Goal: Task Accomplishment & Management: Complete application form

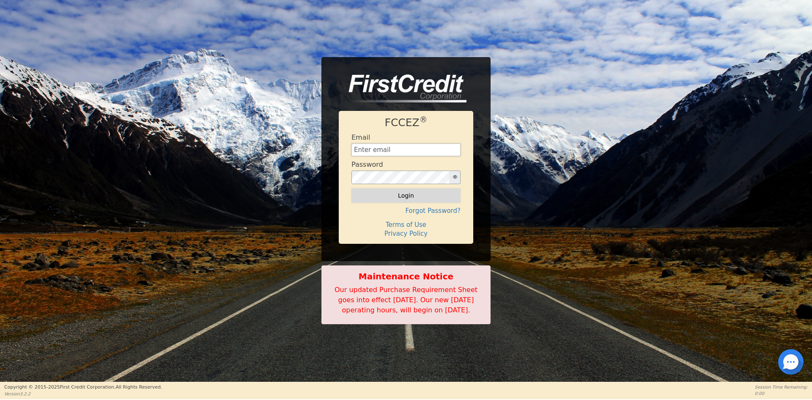
type input "[EMAIL_ADDRESS][DOMAIN_NAME]"
click at [408, 192] on button "Login" at bounding box center [406, 195] width 109 height 14
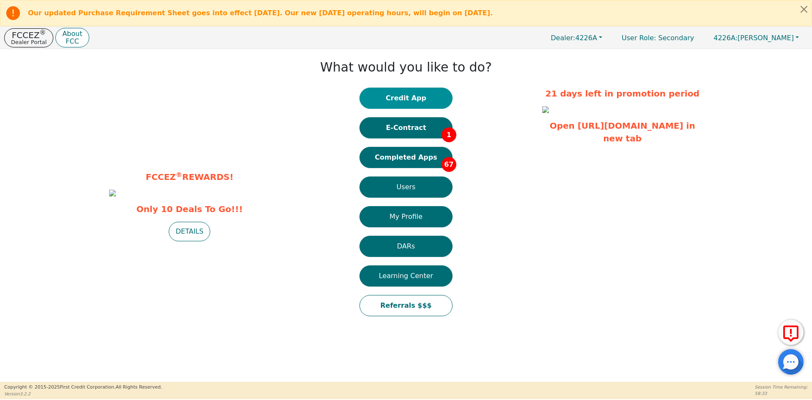
click at [399, 100] on button "Credit App" at bounding box center [406, 98] width 93 height 21
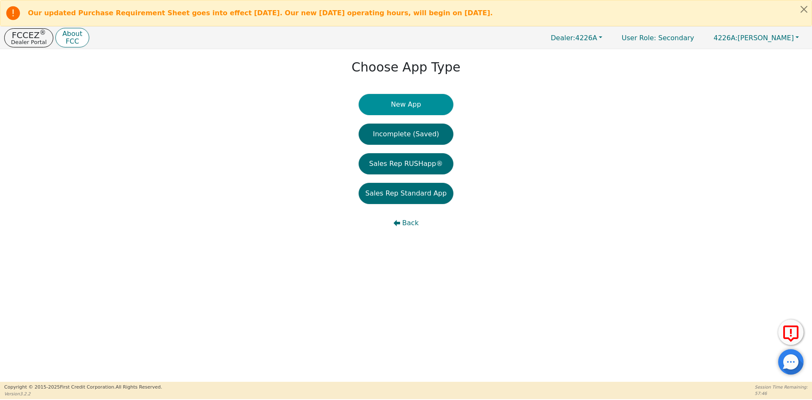
click at [394, 107] on button "New App" at bounding box center [406, 104] width 95 height 21
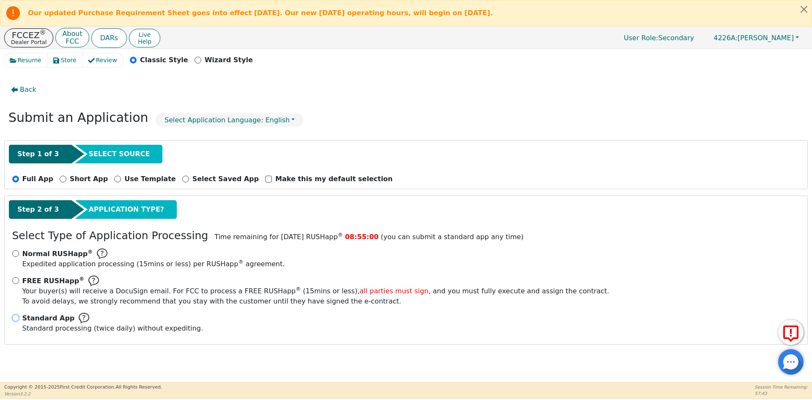
click at [13, 318] on input "Standard App Standard processing (twice daily) without expediting." at bounding box center [15, 317] width 7 height 7
radio input "true"
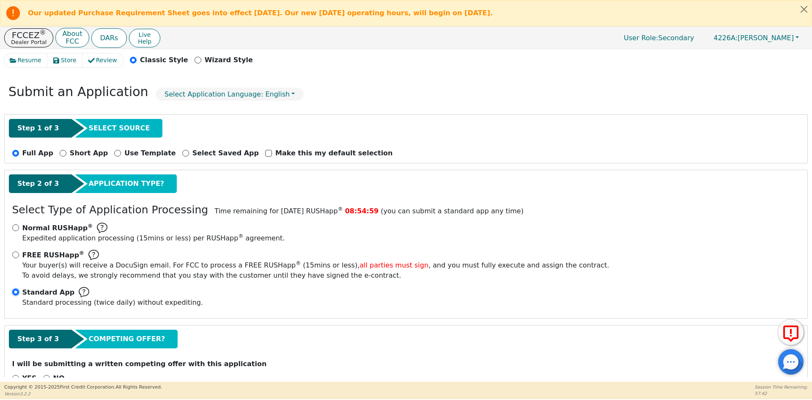
scroll to position [50, 0]
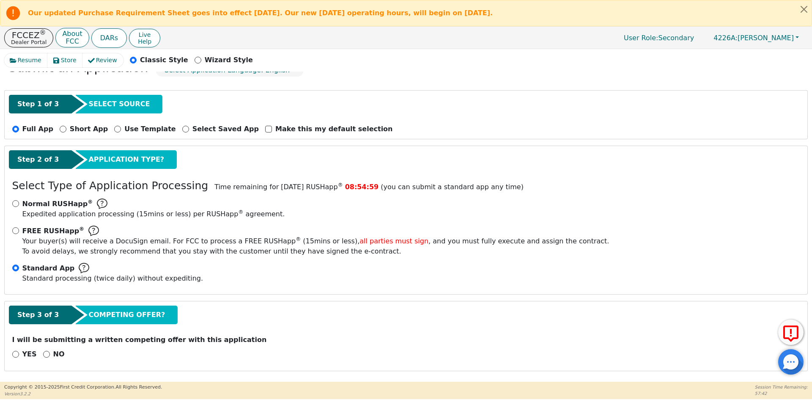
click at [43, 355] on div "NO" at bounding box center [54, 354] width 22 height 10
click at [44, 355] on input "NO" at bounding box center [46, 354] width 7 height 7
radio input "true"
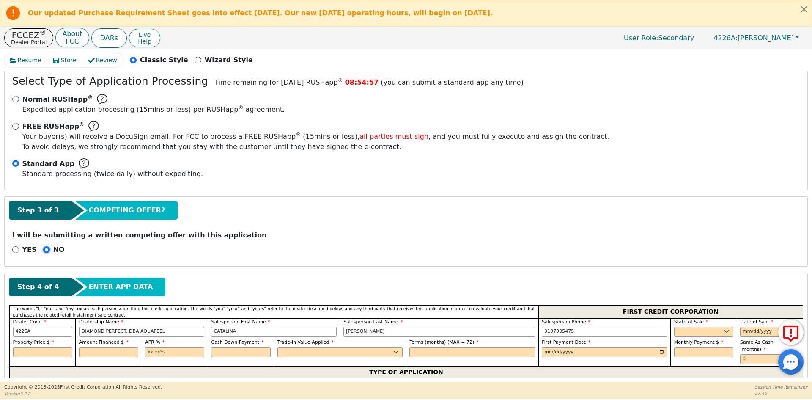
scroll to position [304, 0]
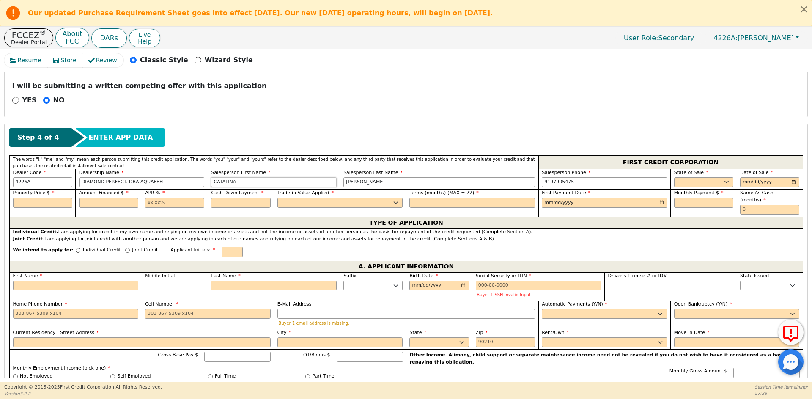
drag, startPoint x: 264, startPoint y: 182, endPoint x: 188, endPoint y: 181, distance: 75.3
click at [188, 181] on div "Dealer Code 4226A Dealership Name DIAMOND PERFECT. DBA AQUAFEEL Salesperson Fir…" at bounding box center [406, 179] width 794 height 21
type input "j"
type input "[PERSON_NAME]"
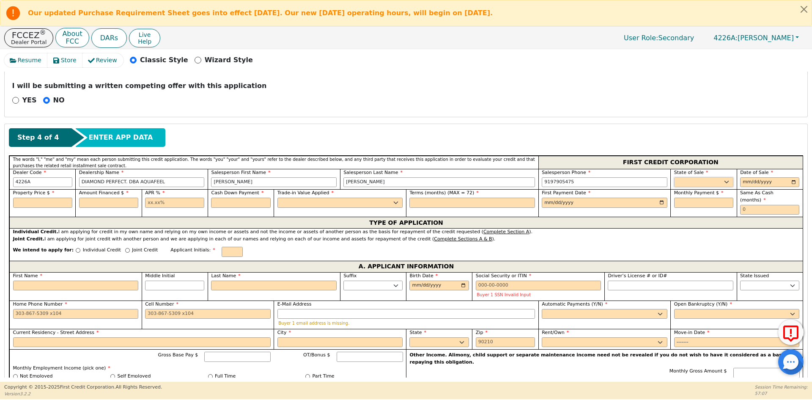
type input "[PHONE_NUMBER]"
click at [694, 184] on select "AK AL AR AZ CA CO CT DC DE FL [GEOGRAPHIC_DATA] HI IA ID IL IN KS [GEOGRAPHIC_D…" at bounding box center [703, 182] width 59 height 10
select select "FL"
click at [694, 184] on select "AK AL AR AZ CA CO CT DC DE FL [GEOGRAPHIC_DATA] HI IA ID IL IN KS [GEOGRAPHIC_D…" at bounding box center [703, 182] width 59 height 10
click at [794, 182] on input "date" at bounding box center [770, 182] width 59 height 10
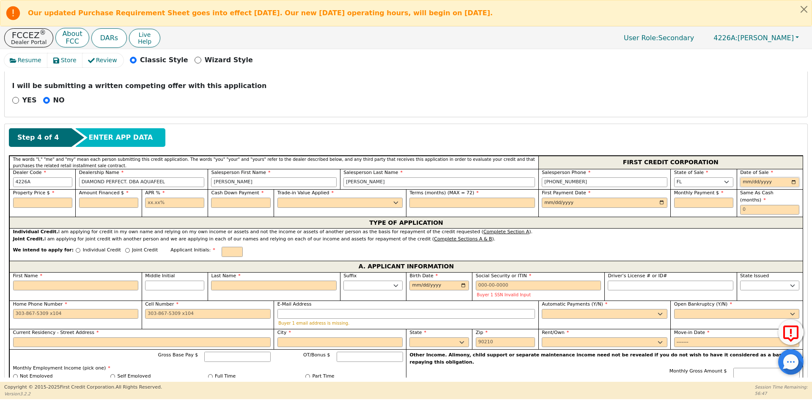
type input "[DATE]"
click at [34, 202] on input "text" at bounding box center [42, 203] width 59 height 10
type input "8790.00"
click at [85, 202] on input "text" at bounding box center [108, 203] width 59 height 10
type input "8790.00"
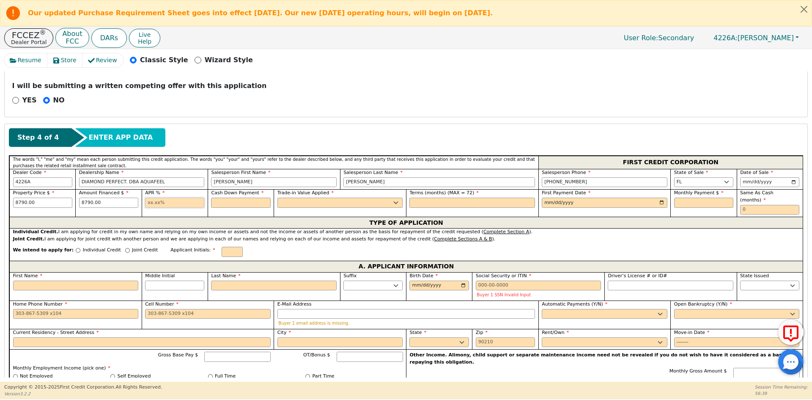
click at [175, 203] on input "text" at bounding box center [174, 203] width 59 height 10
type input "10.99"
click at [224, 204] on input "text" at bounding box center [240, 203] width 59 height 10
type input "0.00"
click at [298, 206] on select "Yes No" at bounding box center [341, 203] width 126 height 10
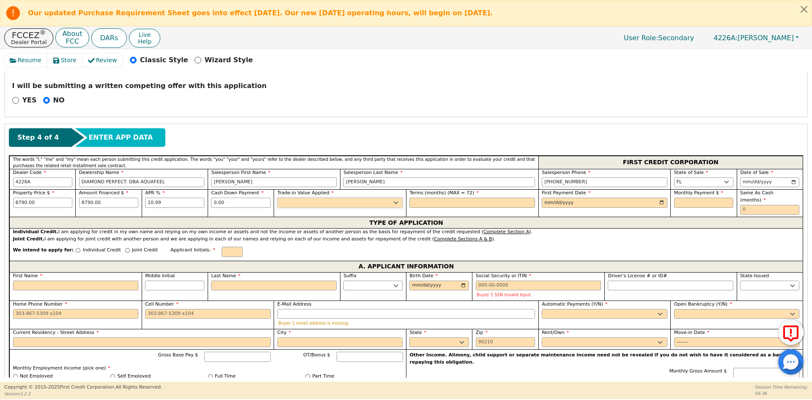
select select "n"
click at [278, 198] on select "Yes No" at bounding box center [341, 203] width 126 height 10
click at [423, 206] on input "text" at bounding box center [473, 203] width 126 height 10
type input "72"
click at [658, 201] on input "date" at bounding box center [605, 203] width 126 height 10
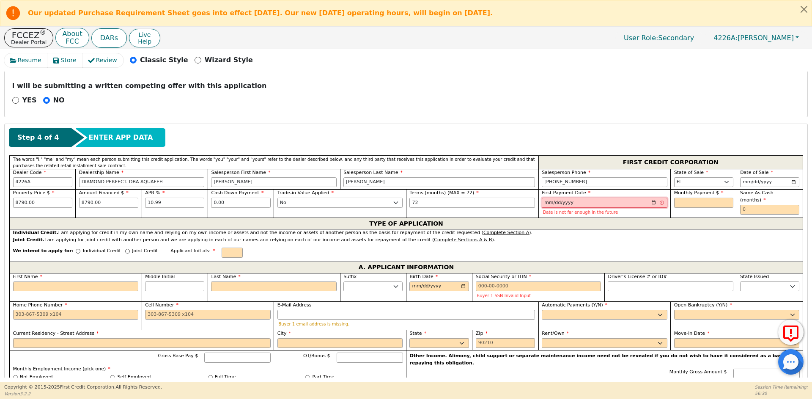
click at [654, 204] on input "[DATE]" at bounding box center [605, 203] width 126 height 10
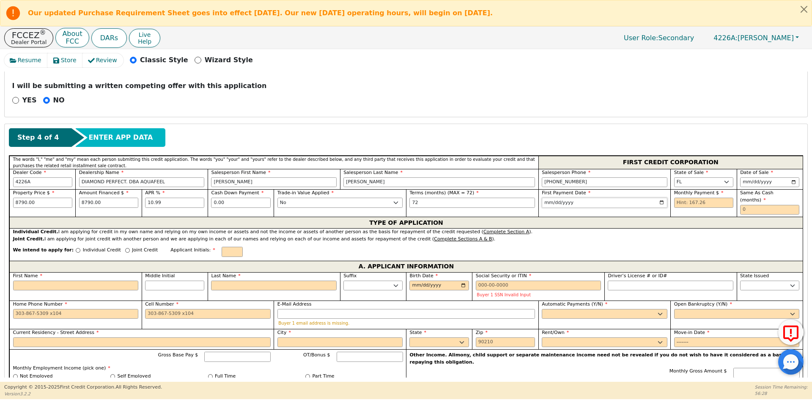
type input "[DATE]"
click at [680, 204] on input "text" at bounding box center [703, 203] width 59 height 10
type input "167.26"
click at [774, 205] on input "text" at bounding box center [770, 210] width 59 height 10
type input "0"
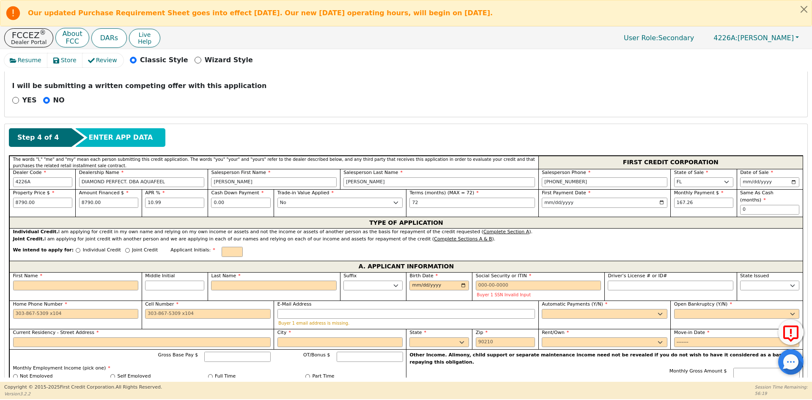
click at [83, 247] on p "Individual Credit" at bounding box center [102, 250] width 38 height 7
click at [76, 248] on input "Individual Credit" at bounding box center [78, 250] width 5 height 5
radio input "true"
click at [222, 247] on input "text" at bounding box center [232, 252] width 21 height 10
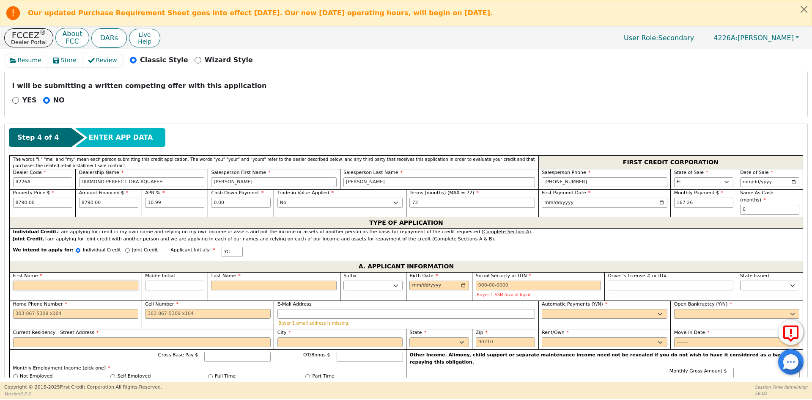
click at [109, 281] on input "First Name" at bounding box center [76, 286] width 126 height 10
type input "Y"
type input "YA"
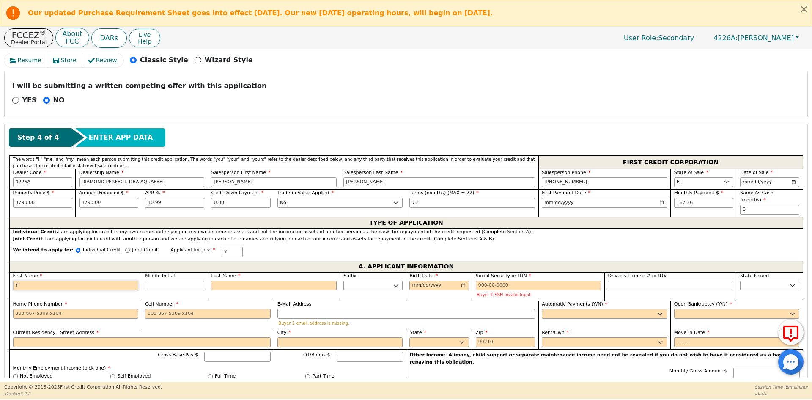
type input "YA"
type input "[PERSON_NAME]"
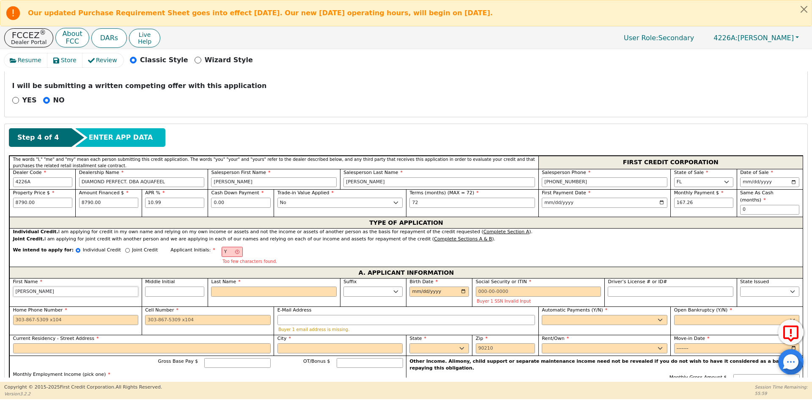
type input "YANC"
type input "YANCA"
type input "YANCAR"
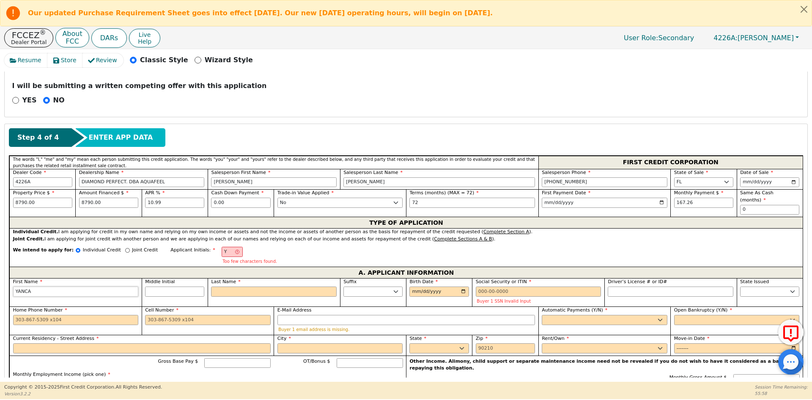
type input "YANCAR"
type input "YANCARL"
type input "YANCARLO"
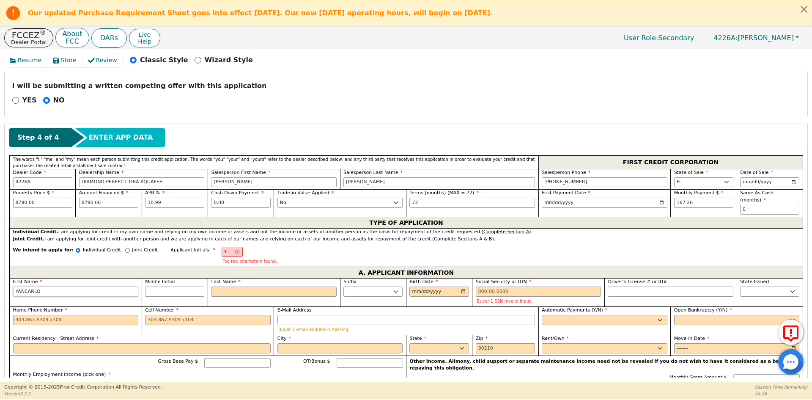
type input "YANCARLOS"
type input "YC"
type input "C"
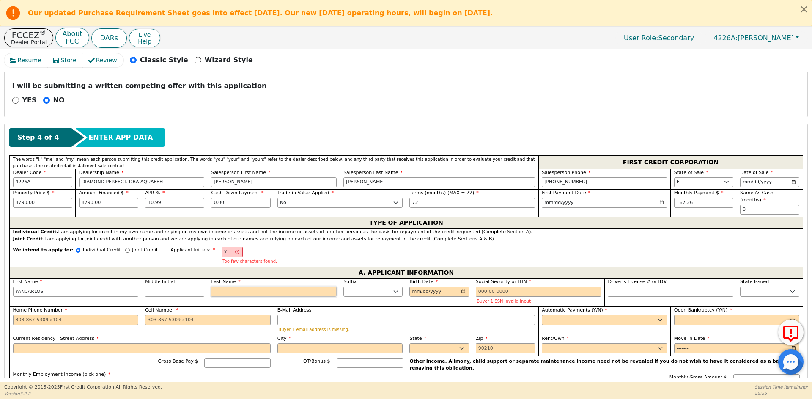
type input "YANCARLOS C"
type input "CR"
type input "YANCARLOS CR"
type input "CRU"
type input "YANCARLOS CRU"
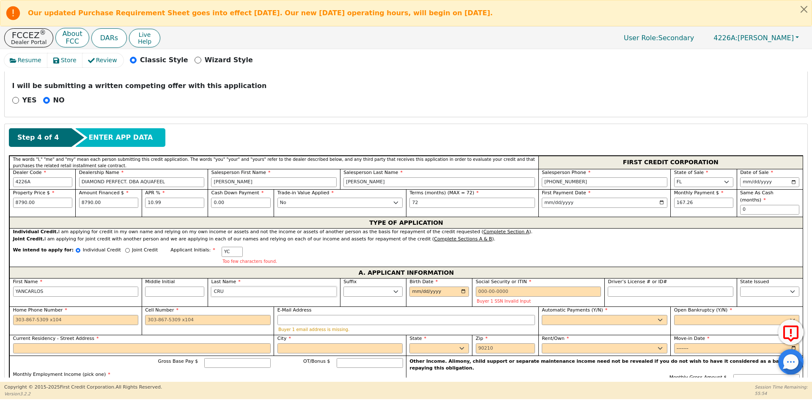
type input "[PERSON_NAME]"
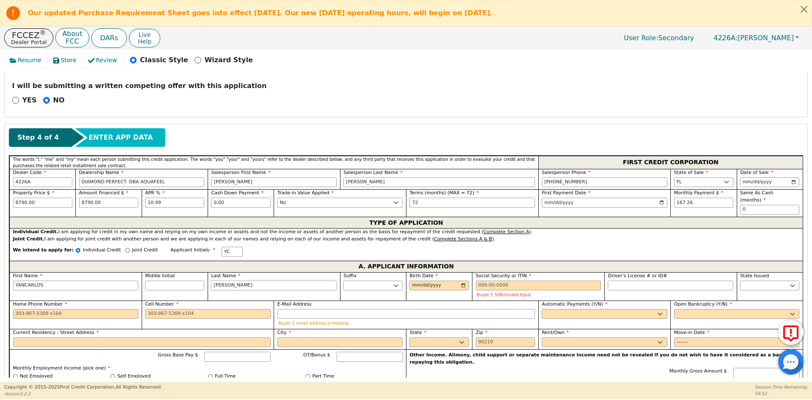
type input "[PERSON_NAME]"
click at [417, 281] on input "Birth Date" at bounding box center [439, 286] width 59 height 10
click at [416, 281] on input "[DATE]" at bounding box center [439, 286] width 59 height 10
click at [414, 281] on input "[DATE]" at bounding box center [439, 286] width 59 height 10
type input "[DATE]"
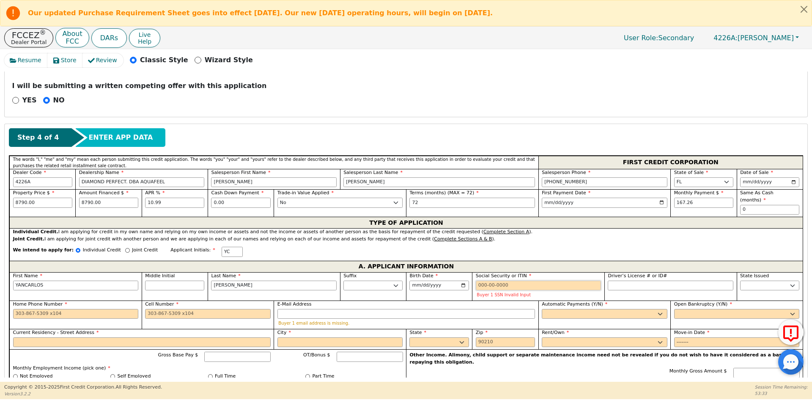
click at [490, 281] on input "Social Security or ITIN" at bounding box center [539, 286] width 126 height 10
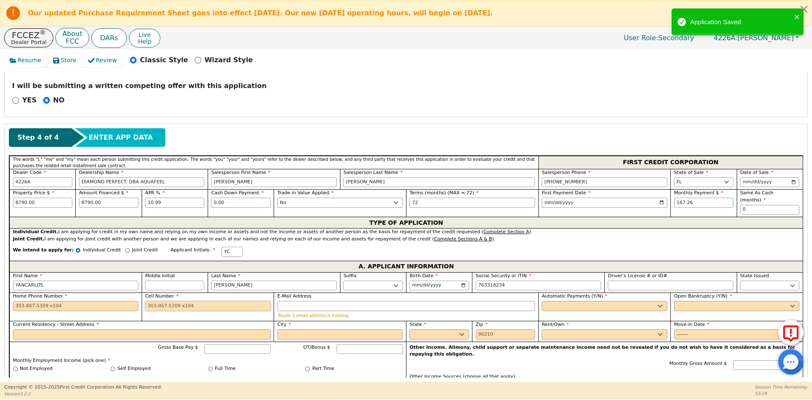
type input "***-**-8234"
click at [154, 301] on input "Cell Number" at bounding box center [208, 306] width 126 height 10
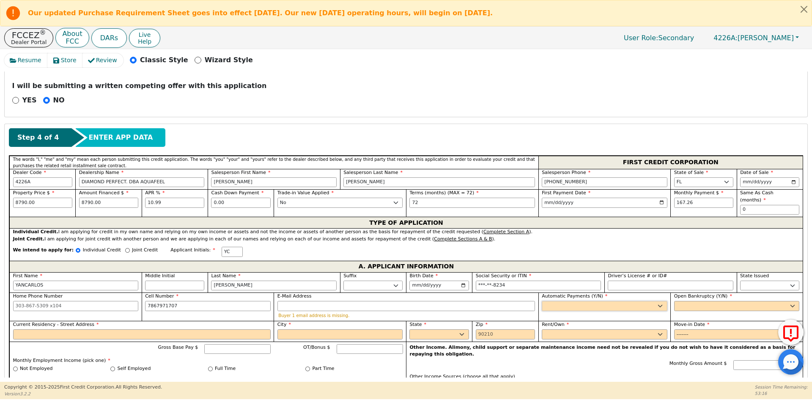
type input "[PHONE_NUMBER]"
click at [565, 301] on select "Yes No" at bounding box center [605, 306] width 126 height 10
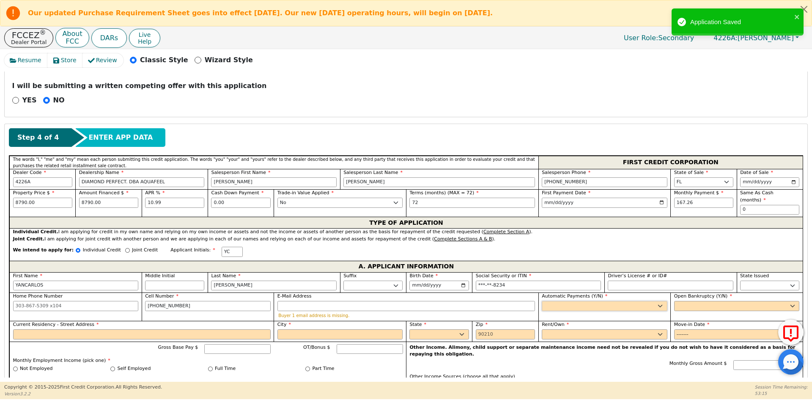
select select "y"
click at [542, 301] on select "Yes No" at bounding box center [605, 306] width 126 height 10
type input "[PERSON_NAME]"
click at [694, 301] on select "Yes No" at bounding box center [737, 306] width 126 height 10
select select "n"
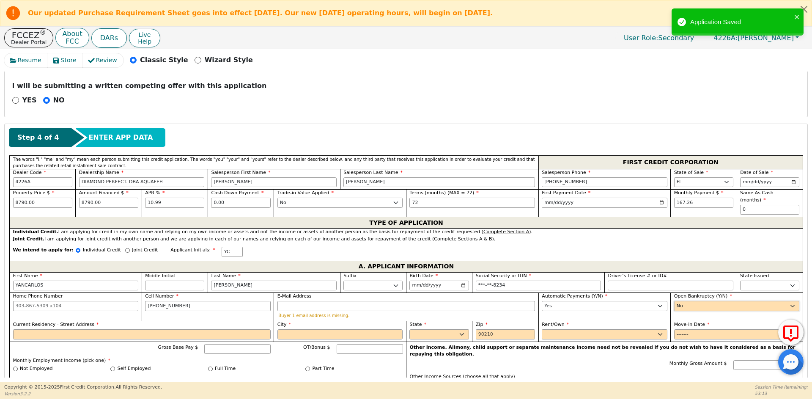
click at [674, 301] on select "Yes No" at bounding box center [737, 306] width 126 height 10
click at [41, 329] on input "Current Residency - Street Address" at bounding box center [142, 334] width 258 height 10
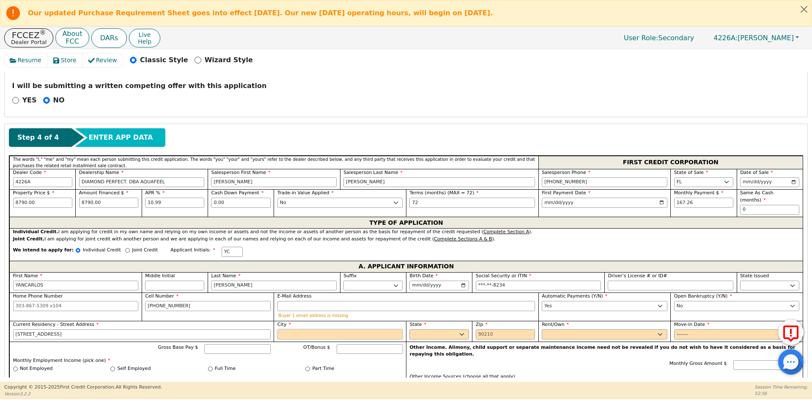
type input "[STREET_ADDRESS]"
type input "[GEOGRAPHIC_DATA]"
select select "FL"
type input "33165"
click at [569, 329] on select "Rent Own" at bounding box center [605, 334] width 126 height 10
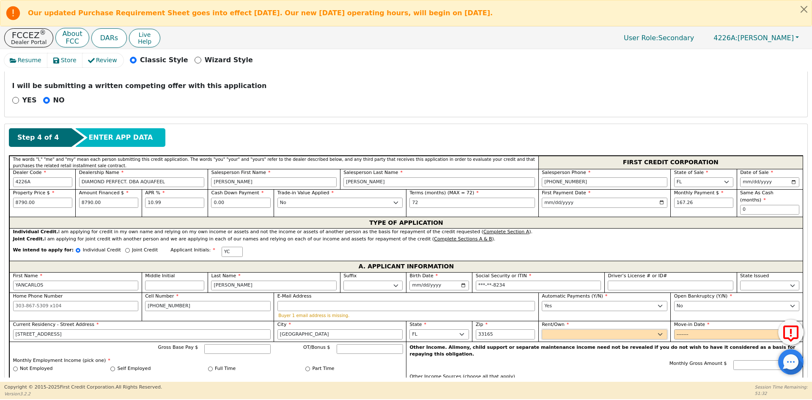
select select "Own"
click at [542, 329] on select "Rent Own" at bounding box center [605, 334] width 126 height 10
click at [681, 329] on input "Move-in Date" at bounding box center [737, 334] width 126 height 10
type input "2023-09"
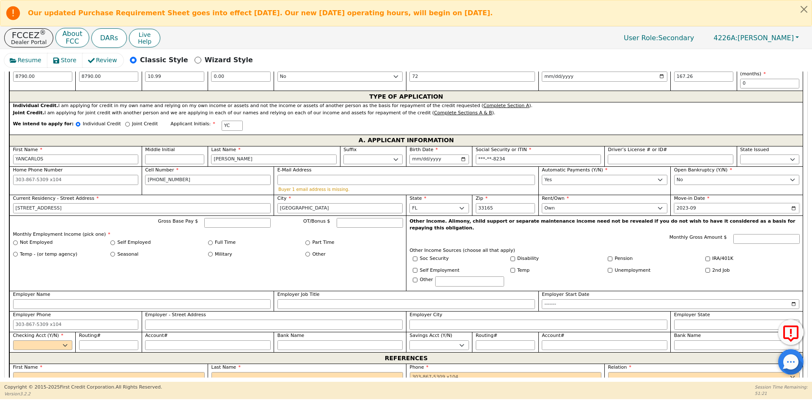
scroll to position [431, 0]
click at [214, 238] on div "Full Time" at bounding box center [257, 241] width 98 height 7
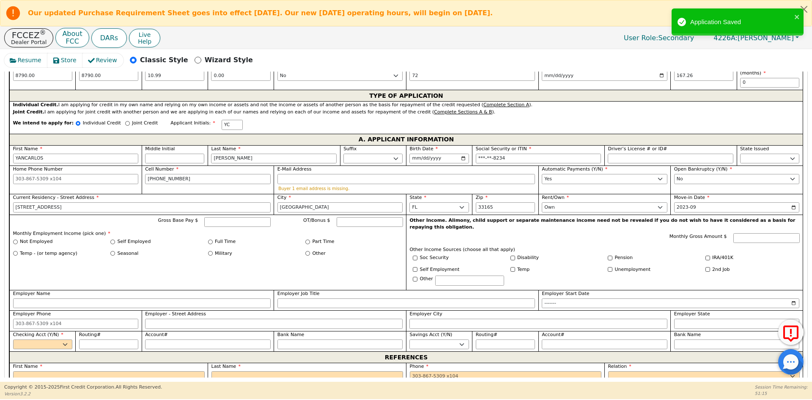
click at [221, 238] on label "Full Time" at bounding box center [225, 241] width 21 height 7
click at [213, 239] on input "Full Time" at bounding box center [210, 241] width 5 height 5
radio input "true"
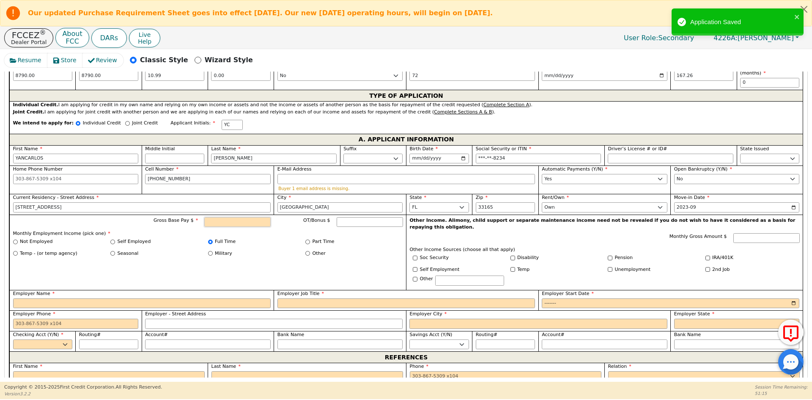
click at [237, 217] on input "Gross Base Pay $" at bounding box center [237, 222] width 66 height 10
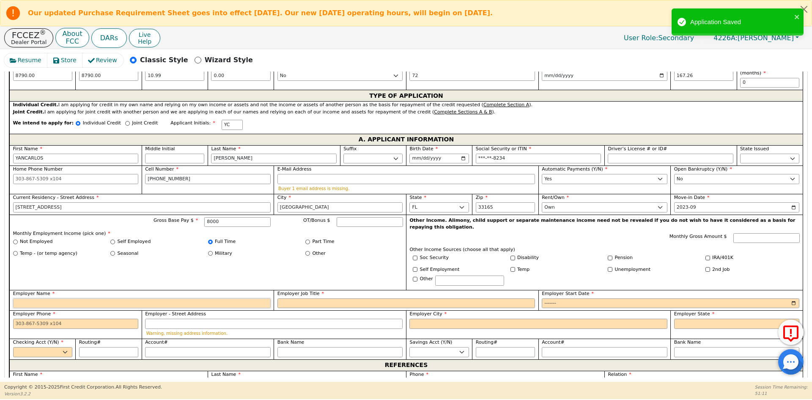
type input "8000.00"
click at [120, 298] on input "Employer Name" at bounding box center [142, 303] width 258 height 10
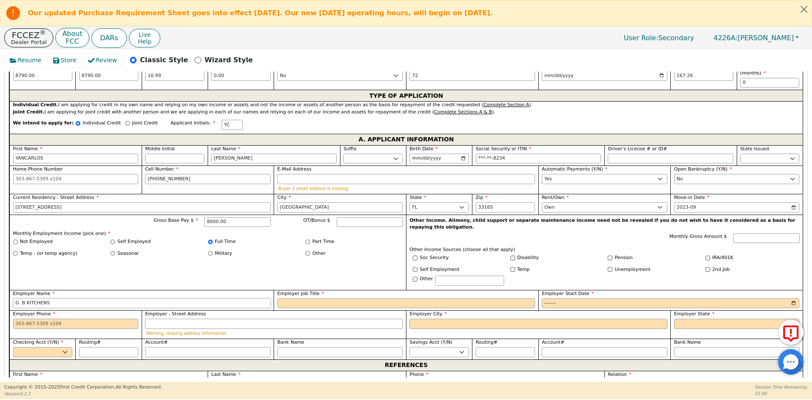
type input "G B KITCHENS"
type input "PROJECT MANAGER"
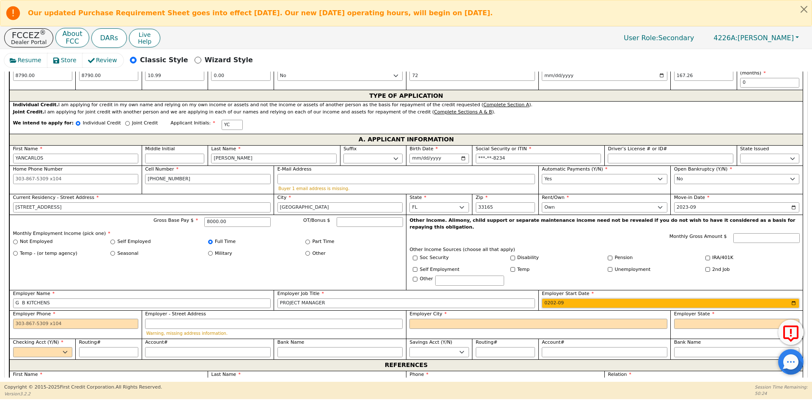
type input "2020-09"
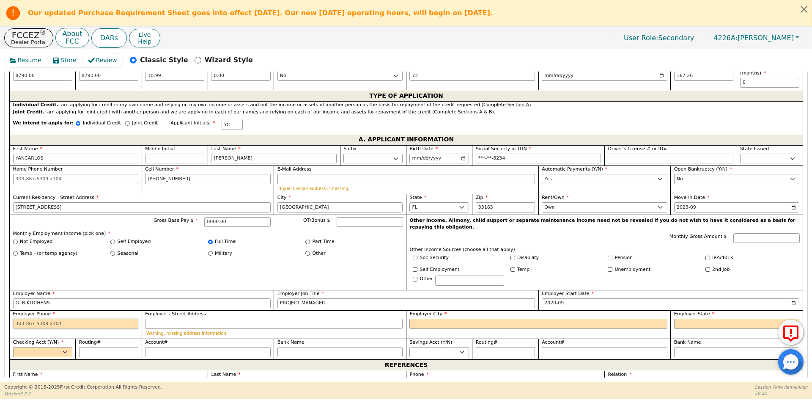
click at [64, 319] on input "Employer Phone" at bounding box center [76, 324] width 126 height 10
click at [64, 319] on input "786709" at bounding box center [76, 324] width 126 height 10
click at [32, 319] on input "786709" at bounding box center [76, 324] width 126 height 10
type input "[PHONE_NUMBER]"
click at [466, 319] on input "Employer City" at bounding box center [539, 324] width 258 height 10
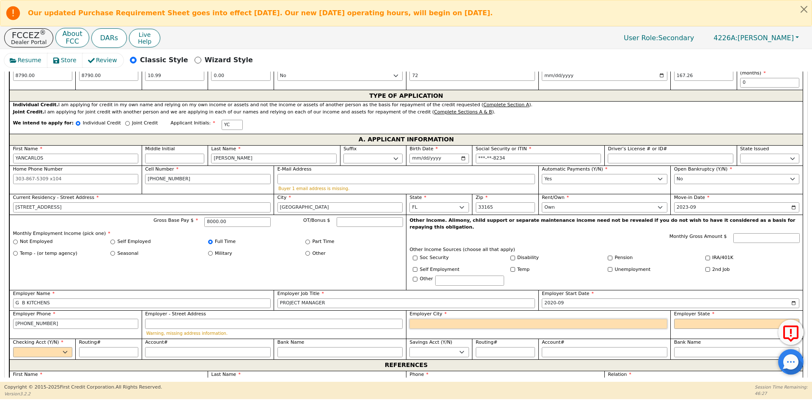
click at [443, 319] on input "Employer City" at bounding box center [539, 324] width 258 height 10
type input "[GEOGRAPHIC_DATA]"
click at [707, 319] on select "AK AL AR AZ CA CO CT DC DE FL [GEOGRAPHIC_DATA] HI IA ID [GEOGRAPHIC_DATA] IN K…" at bounding box center [737, 324] width 126 height 10
select select "FL"
click at [707, 319] on select "AK AL AR AZ CA CO CT DC DE FL [GEOGRAPHIC_DATA] HI IA ID [GEOGRAPHIC_DATA] IN K…" at bounding box center [737, 324] width 126 height 10
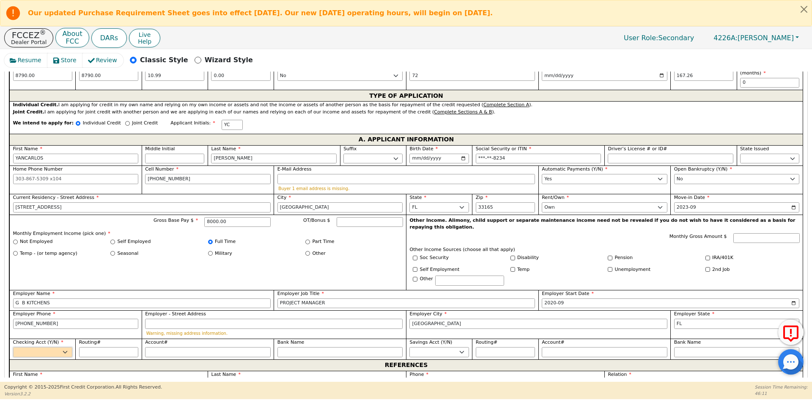
click at [44, 347] on select "Yes No" at bounding box center [42, 352] width 59 height 10
select select "y"
click at [13, 347] on select "Yes No" at bounding box center [42, 352] width 59 height 10
click at [91, 347] on input "Routing#" at bounding box center [108, 352] width 59 height 10
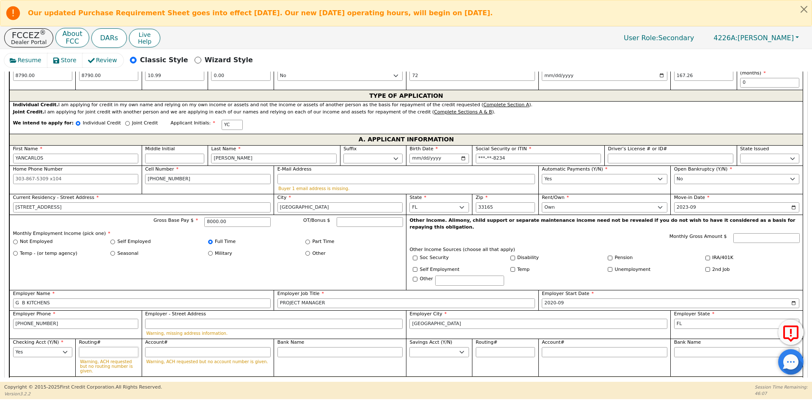
type input "0"
type input "*"
type input "06"
type input "**"
type input "067"
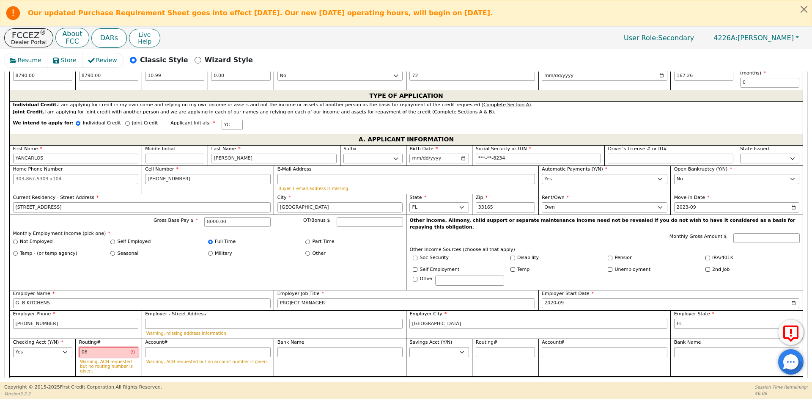
type input "***"
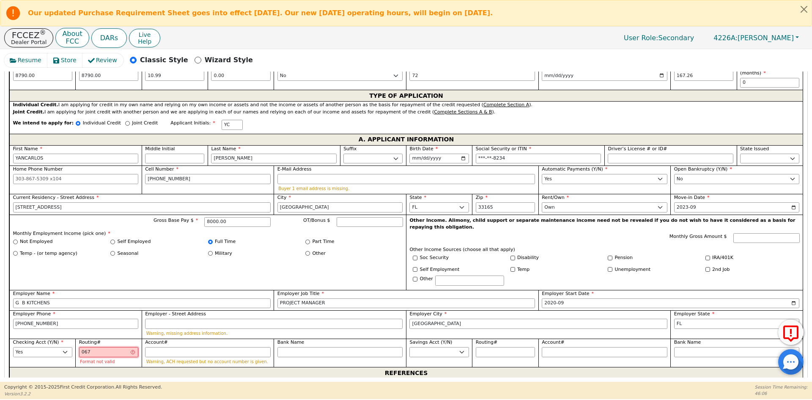
type input "0670"
type input "****"
type input "06701"
type input "*****"
type input "067014"
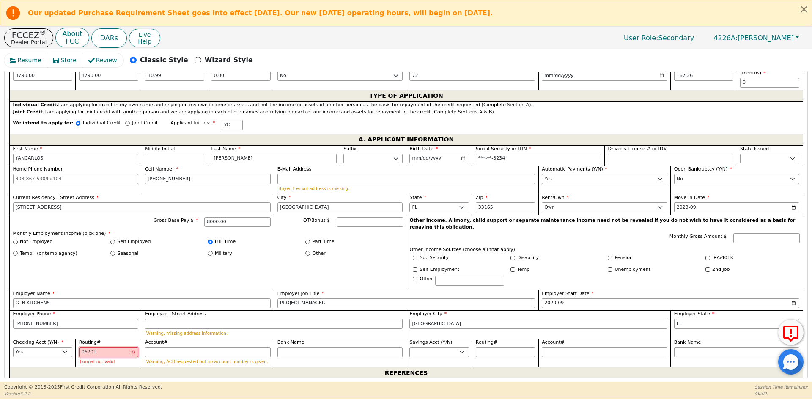
type input "******"
type input "0670148"
type input "*******"
type input "06701482"
type input "********"
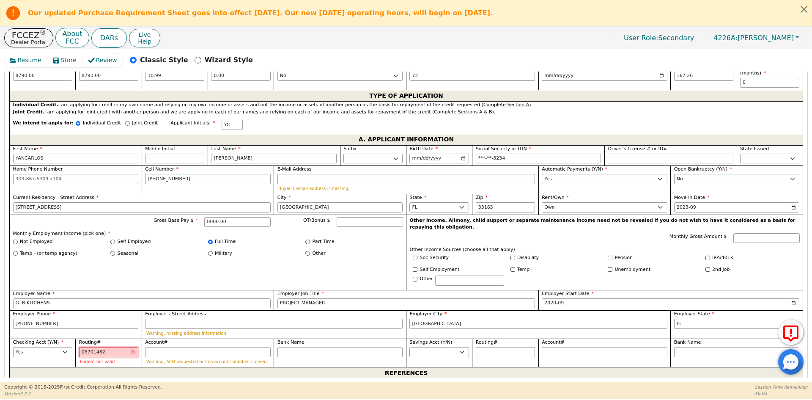
type input "067014822"
type input "*********"
click at [176, 347] on input "Account#" at bounding box center [208, 352] width 126 height 10
type input "4"
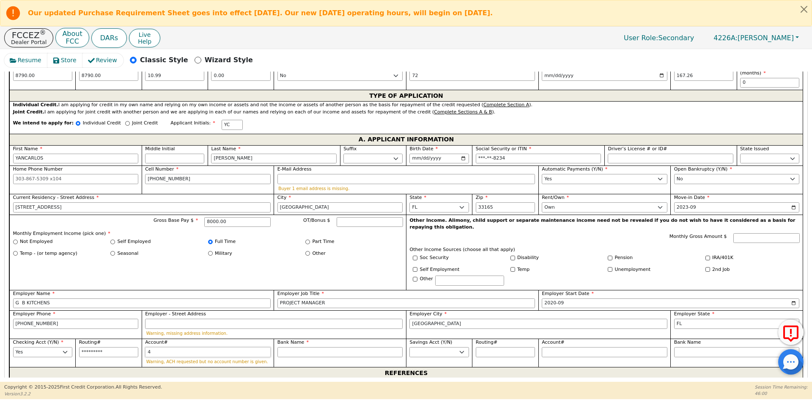
type input "*"
type input "44"
type input "**"
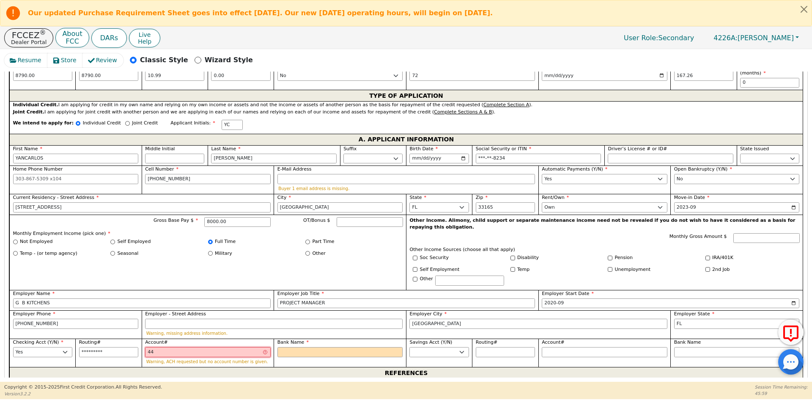
type input "444"
type input "***"
type input "4445"
type input "****"
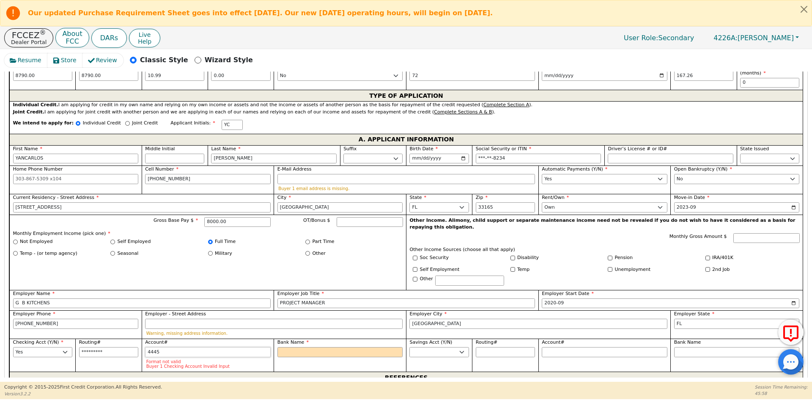
type input "44456"
type input "*****"
type input "444562"
type input "******"
type input "4445622"
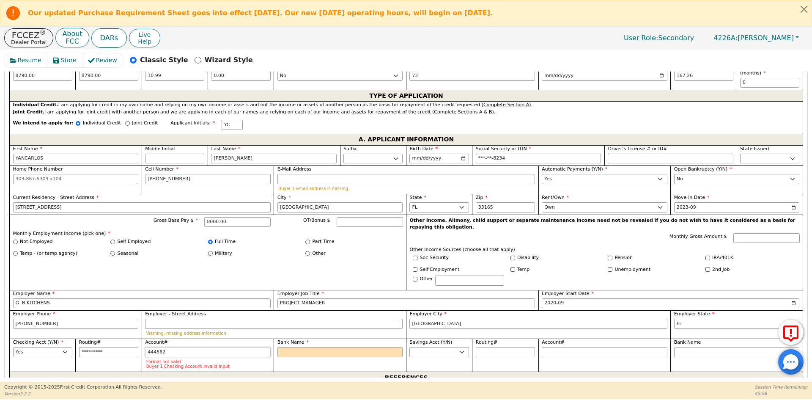
type input "*******"
type input "44456224"
type input "********"
type input "444562245"
type input "*********"
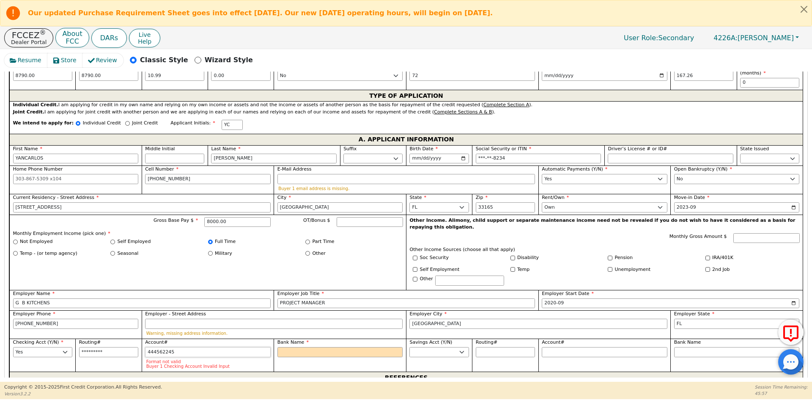
type input "4445622453"
type input "**********"
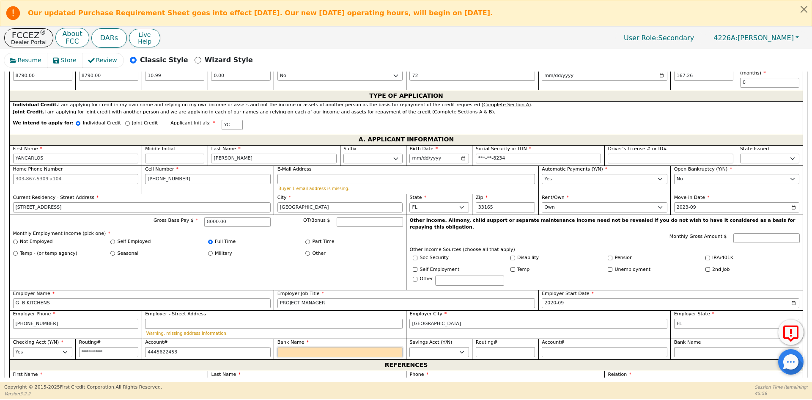
type input "**********"
click at [287, 347] on input "Bank Name" at bounding box center [341, 352] width 126 height 10
click at [126, 347] on input "067014822" at bounding box center [108, 352] width 59 height 10
drag, startPoint x: 126, startPoint y: 337, endPoint x: 49, endPoint y: 336, distance: 76.6
click at [49, 336] on div "First Name [PERSON_NAME] Middle Initial Last Name [PERSON_NAME] Sr. II III IV B…" at bounding box center [406, 252] width 794 height 214
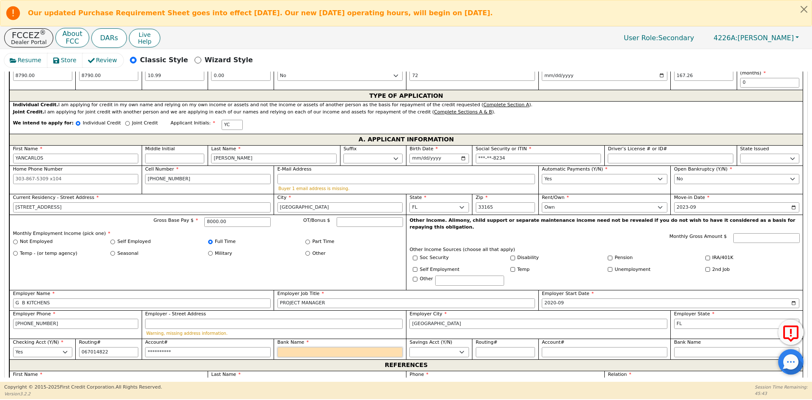
type input "*********"
click at [322, 347] on input "Bank Name" at bounding box center [341, 352] width 126 height 10
type input "T"
type input "TD"
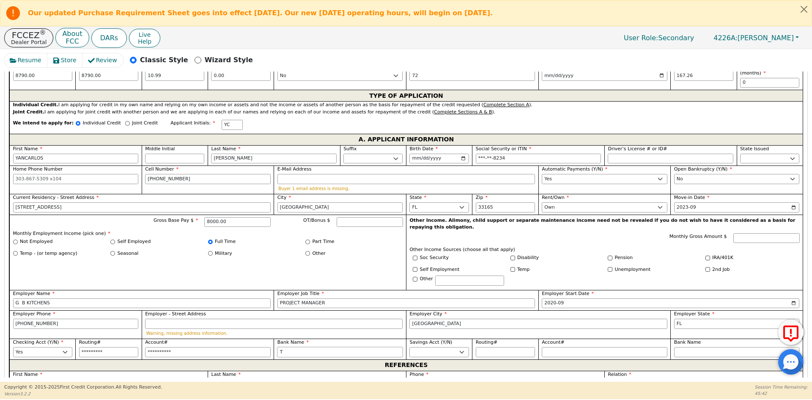
type input "TD"
type input "TD B"
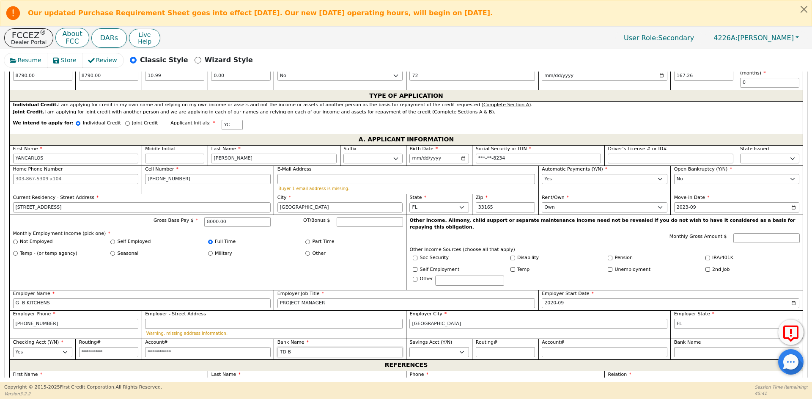
type input "TD BA"
type input "TD BAN"
type input "TD BANK"
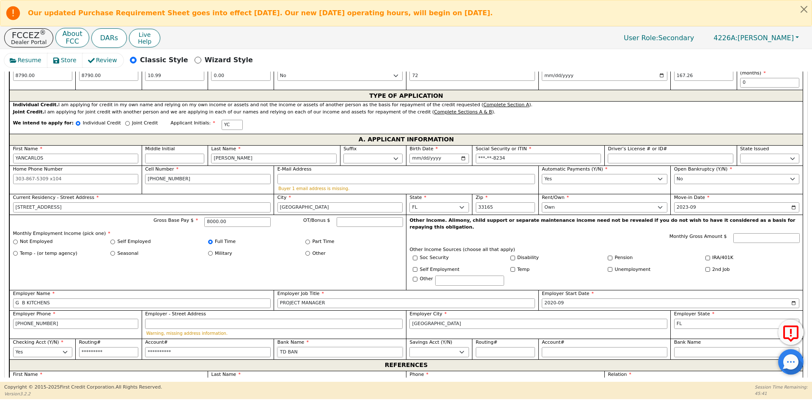
type input "TD BANK"
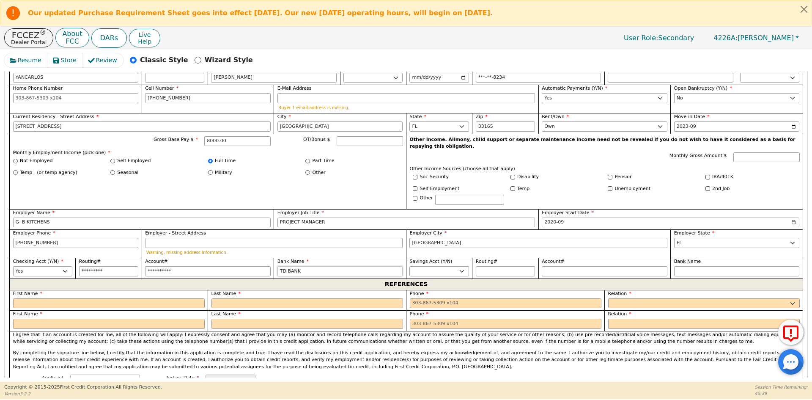
scroll to position [515, 0]
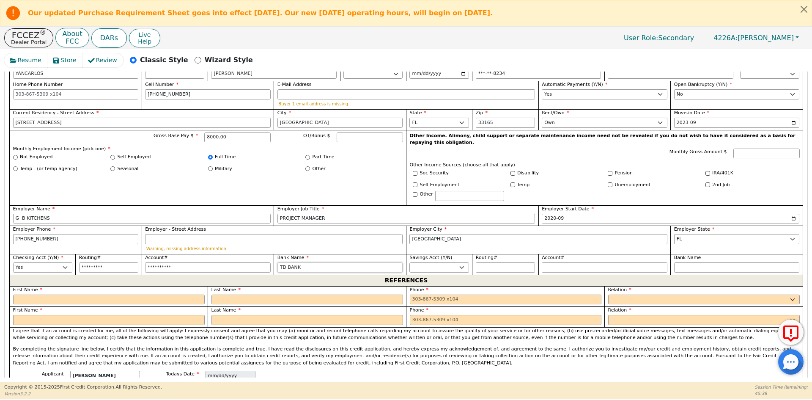
type input "TD BANK"
click at [49, 295] on input "text" at bounding box center [109, 300] width 192 height 10
type input "ADA"
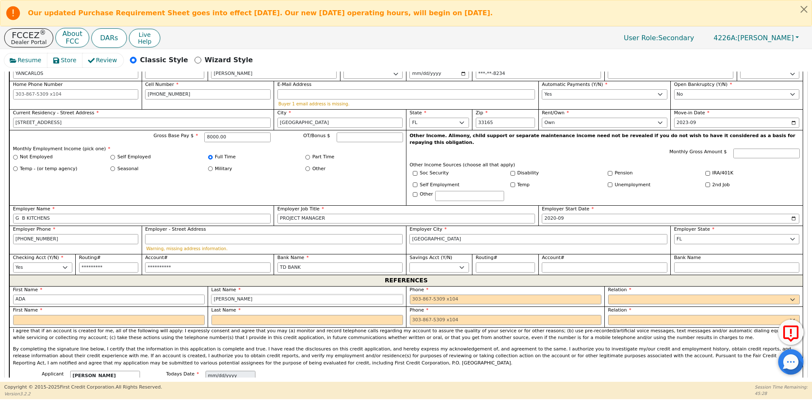
type input "[PERSON_NAME]"
type input "[PHONE_NUMBER]"
click at [664, 295] on select "FATHER MOTHER SISTER BROTHER DAUGHTER SON CO-WORKER NEIGHBOR FRIEND COUSIN G-MO…" at bounding box center [704, 300] width 192 height 10
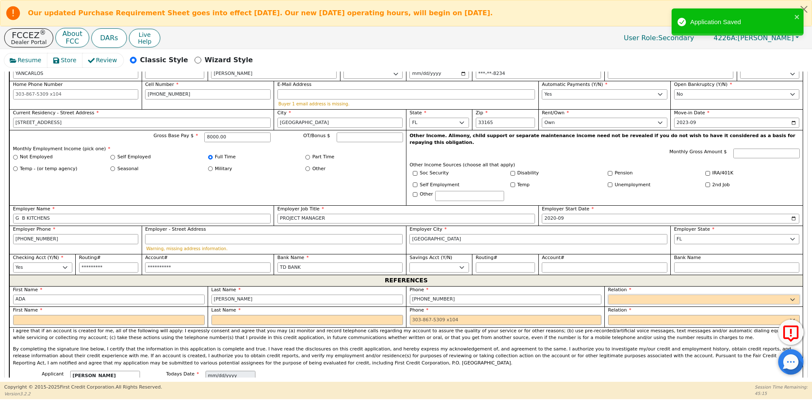
click at [664, 295] on select "FATHER MOTHER SISTER BROTHER DAUGHTER SON CO-WORKER NEIGHBOR FRIEND COUSIN G-MO…" at bounding box center [704, 300] width 192 height 10
select select "S-I-L"
click at [664, 295] on select "FATHER MOTHER SISTER BROTHER DAUGHTER SON CO-WORKER NEIGHBOR FRIEND COUSIN G-MO…" at bounding box center [704, 300] width 192 height 10
click at [23, 315] on input "text" at bounding box center [109, 320] width 192 height 10
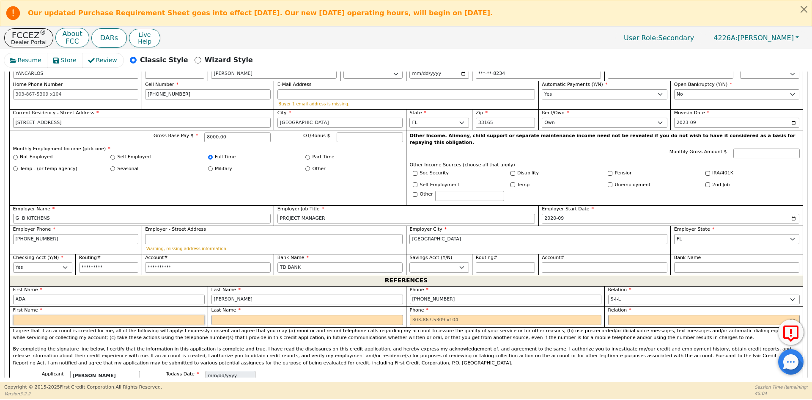
click at [25, 315] on input "text" at bounding box center [109, 320] width 192 height 10
type input "[PERSON_NAME]"
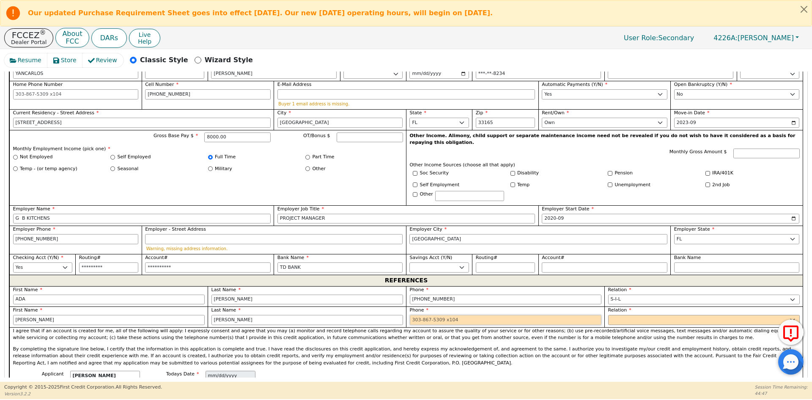
type input "[PERSON_NAME]"
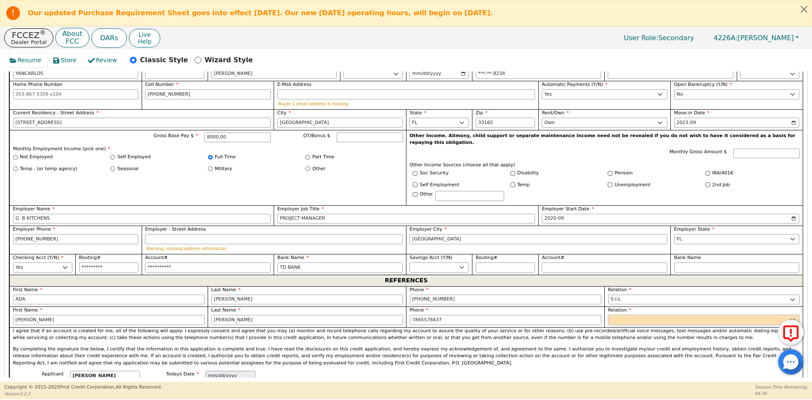
type input "[PHONE_NUMBER]"
click at [651, 315] on select "FATHER MOTHER SISTER BROTHER DAUGHTER SON CO-WORKER NEIGHBOR FRIEND COUSIN G-MO…" at bounding box center [704, 320] width 192 height 10
select select "M-I-L"
click at [651, 315] on select "FATHER MOTHER SISTER BROTHER DAUGHTER SON CO-WORKER NEIGHBOR FRIEND COUSIN G-MO…" at bounding box center [704, 320] width 192 height 10
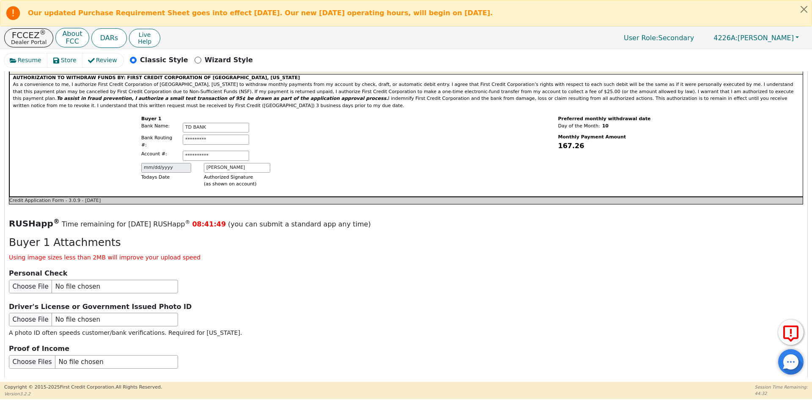
scroll to position [896, 0]
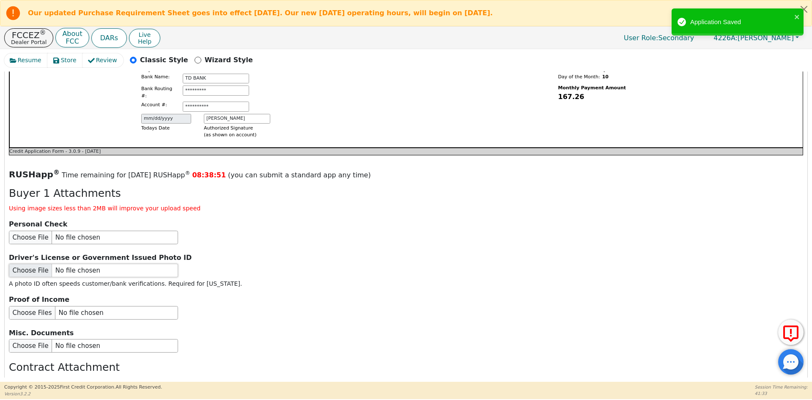
click at [64, 264] on input "file" at bounding box center [93, 271] width 169 height 14
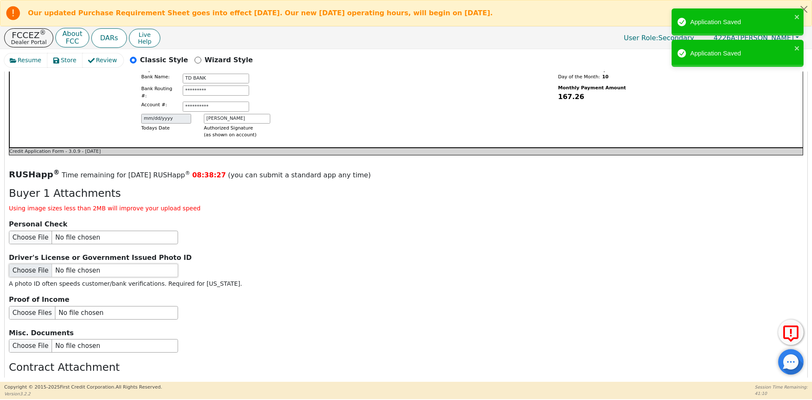
type input "C:\fakepath\[PERSON_NAME] ID.pdf"
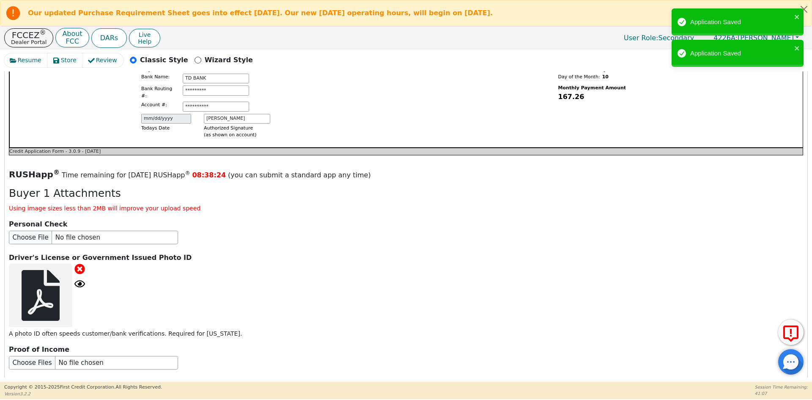
click at [77, 278] on icon at bounding box center [79, 283] width 11 height 11
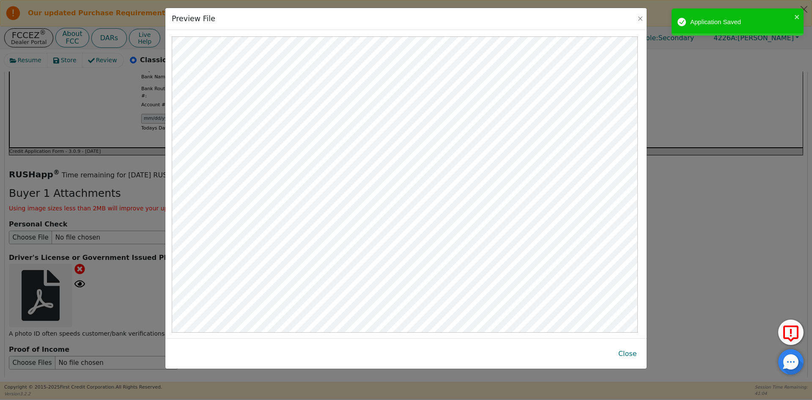
scroll to position [3, 0]
click at [628, 355] on button "Close" at bounding box center [628, 353] width 32 height 19
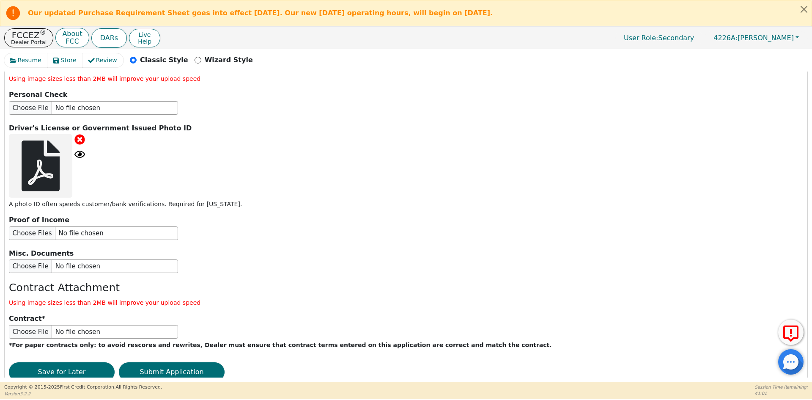
scroll to position [1032, 0]
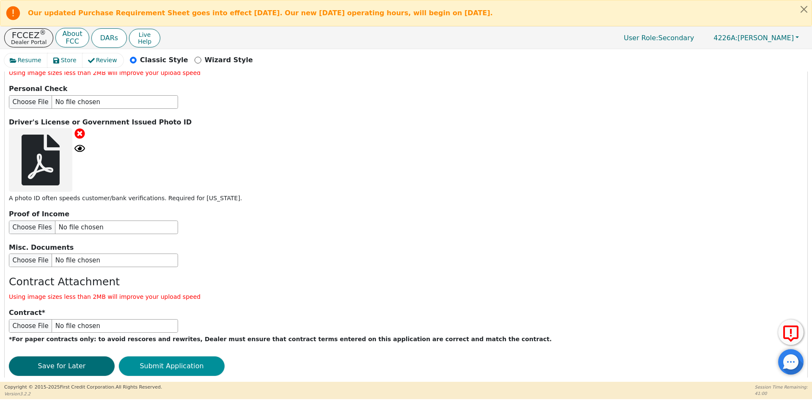
click at [160, 356] on button "Submit Application" at bounding box center [172, 365] width 106 height 19
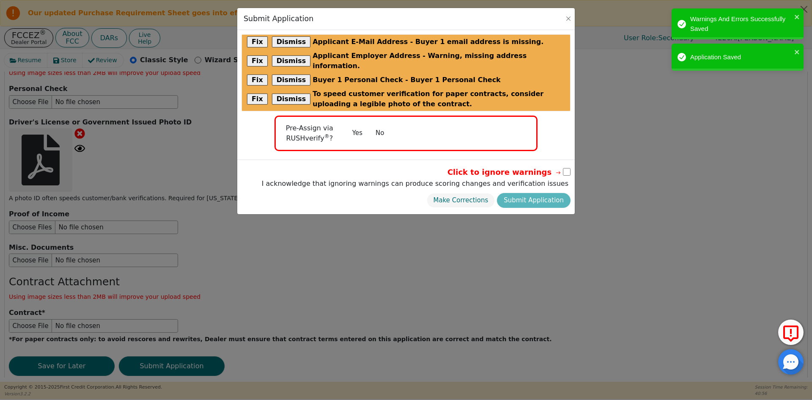
click at [380, 128] on button "No" at bounding box center [380, 133] width 22 height 15
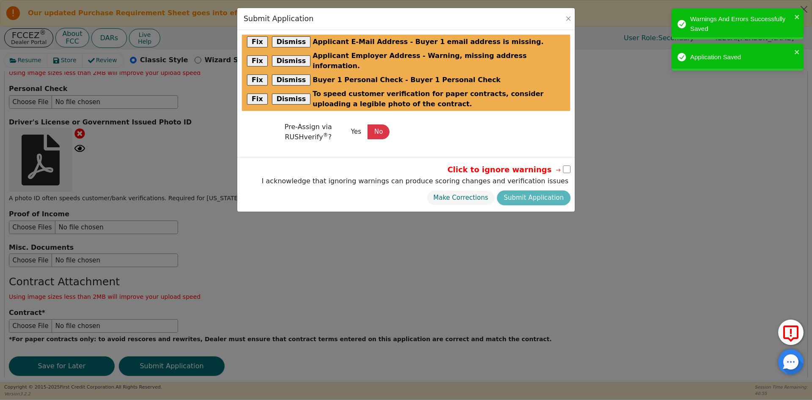
click at [563, 165] on input "checkbox" at bounding box center [567, 169] width 8 height 8
checkbox input "true"
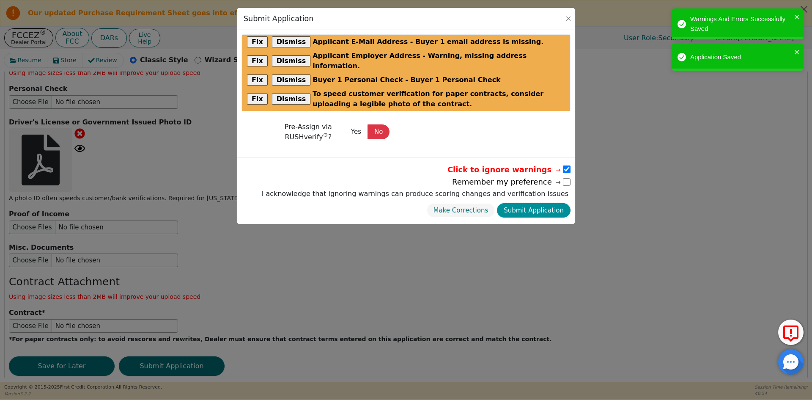
click at [553, 203] on button "Submit Application" at bounding box center [534, 210] width 74 height 15
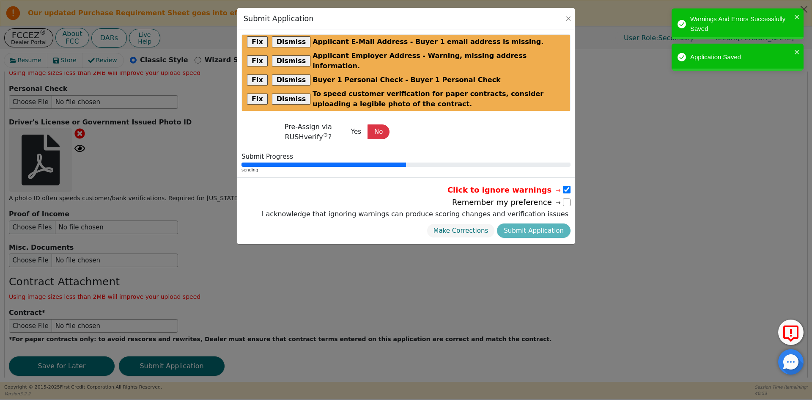
radio input "false"
